Goal: Transaction & Acquisition: Purchase product/service

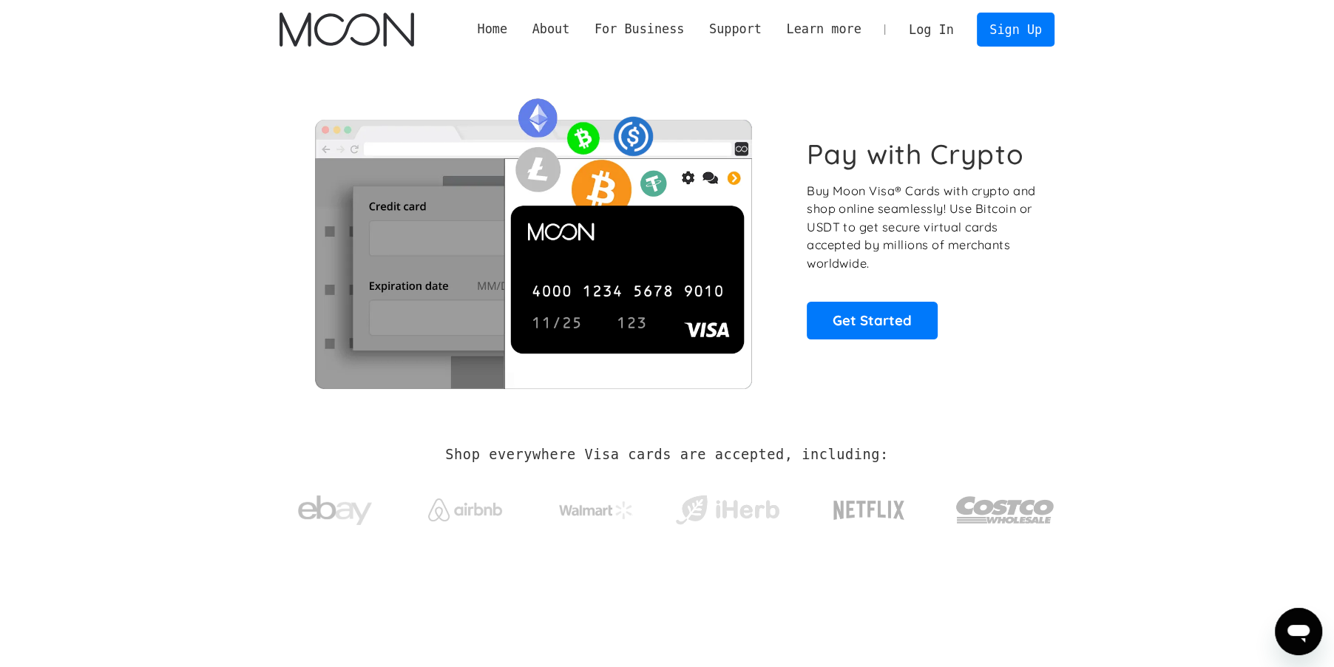
click at [953, 30] on link "Log In" at bounding box center [931, 29] width 70 height 33
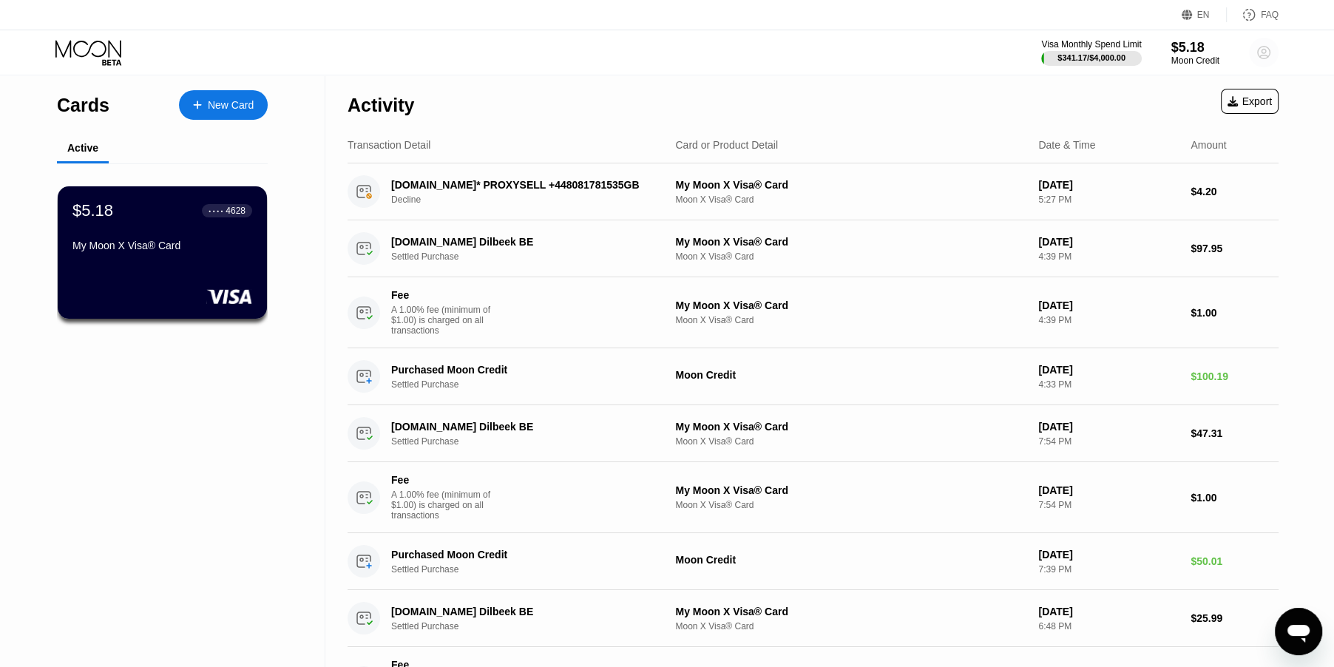
click at [1261, 50] on circle at bounding box center [1264, 53] width 30 height 30
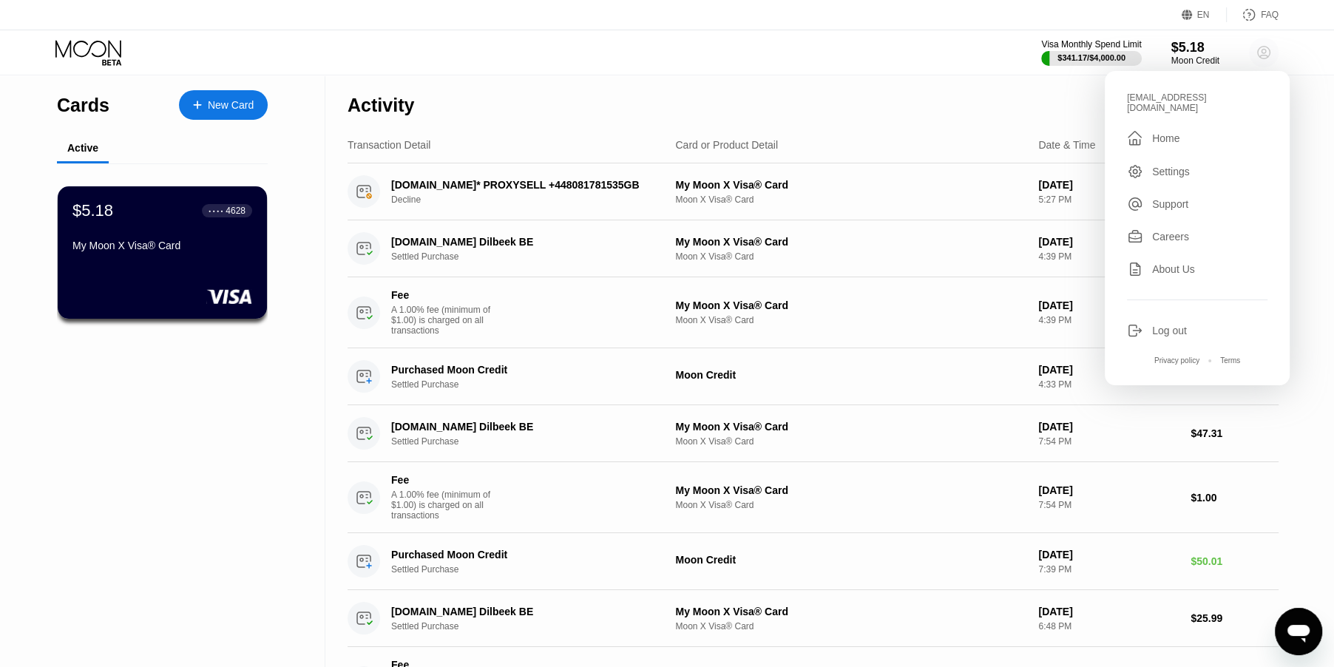
click at [1261, 50] on circle at bounding box center [1264, 53] width 30 height 30
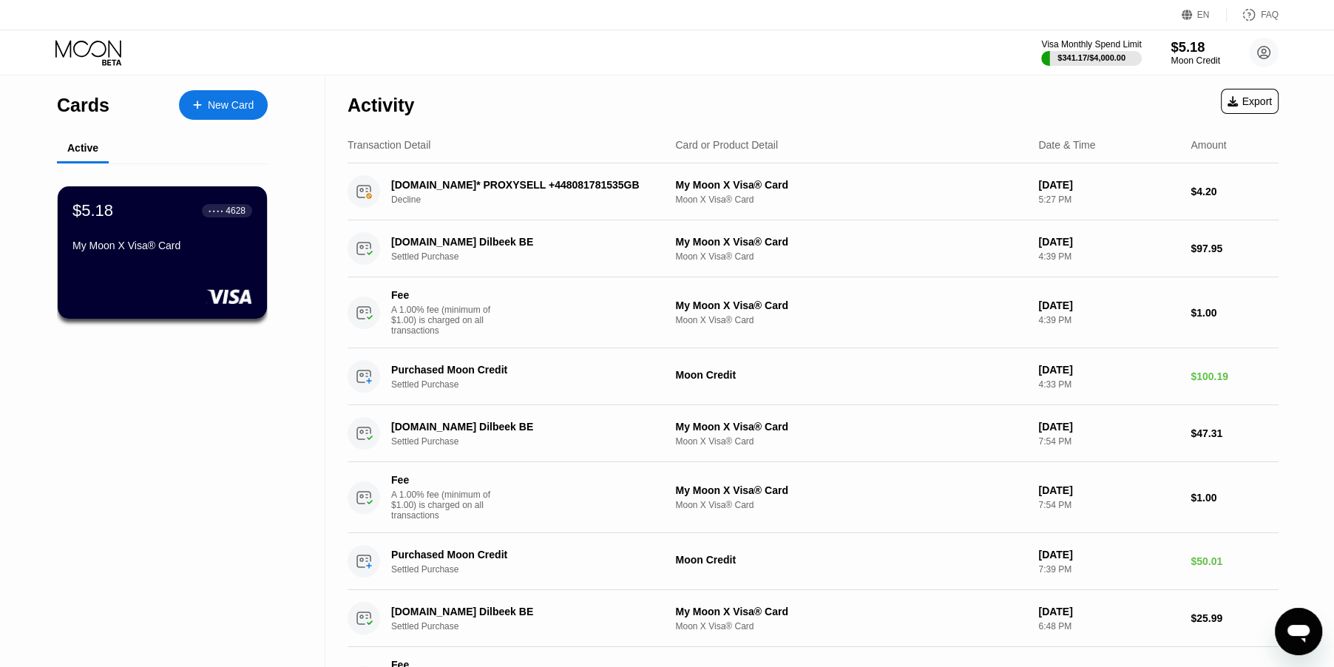
click at [1214, 53] on div "$5.18" at bounding box center [1196, 47] width 50 height 16
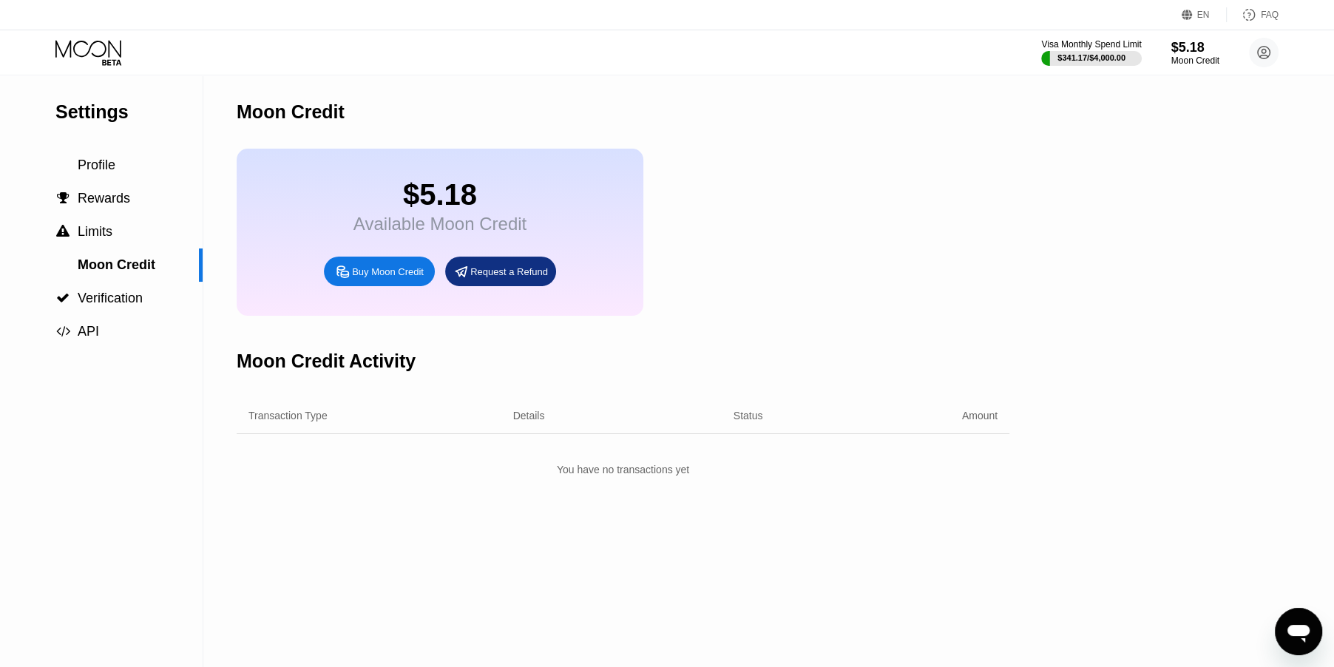
click at [429, 286] on div "Buy Moon Credit" at bounding box center [379, 272] width 111 height 30
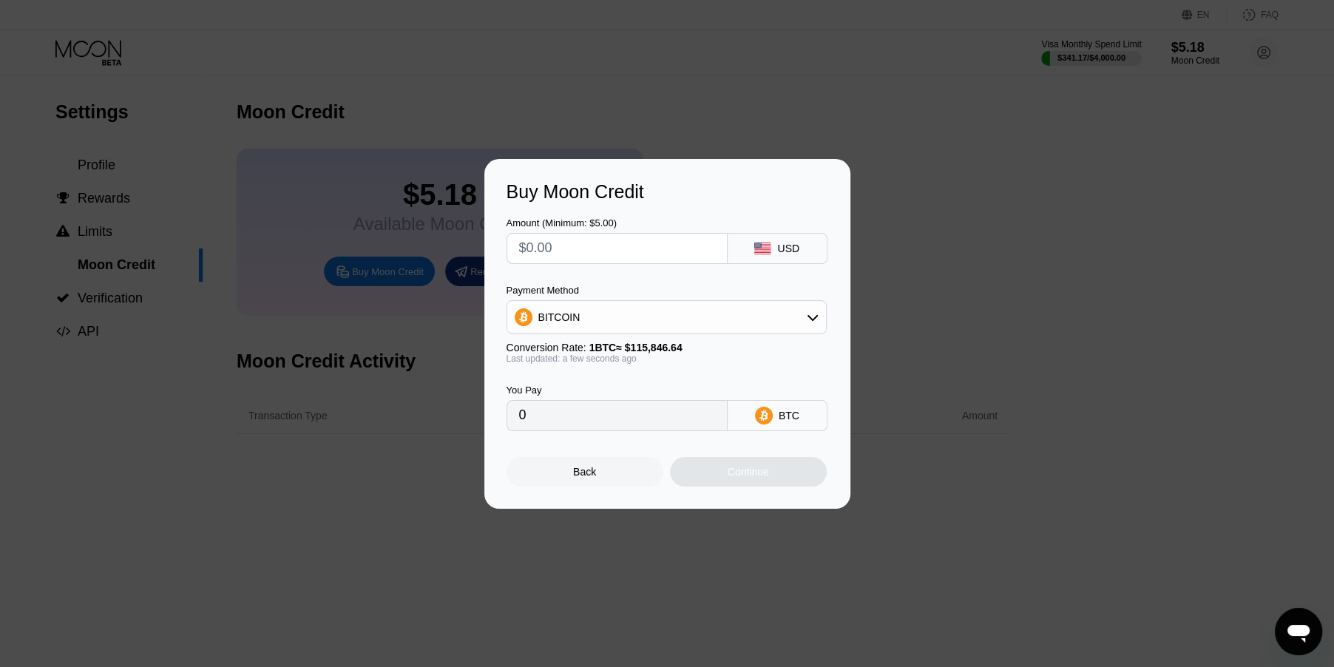
click at [631, 311] on div "BITCOIN" at bounding box center [666, 317] width 319 height 30
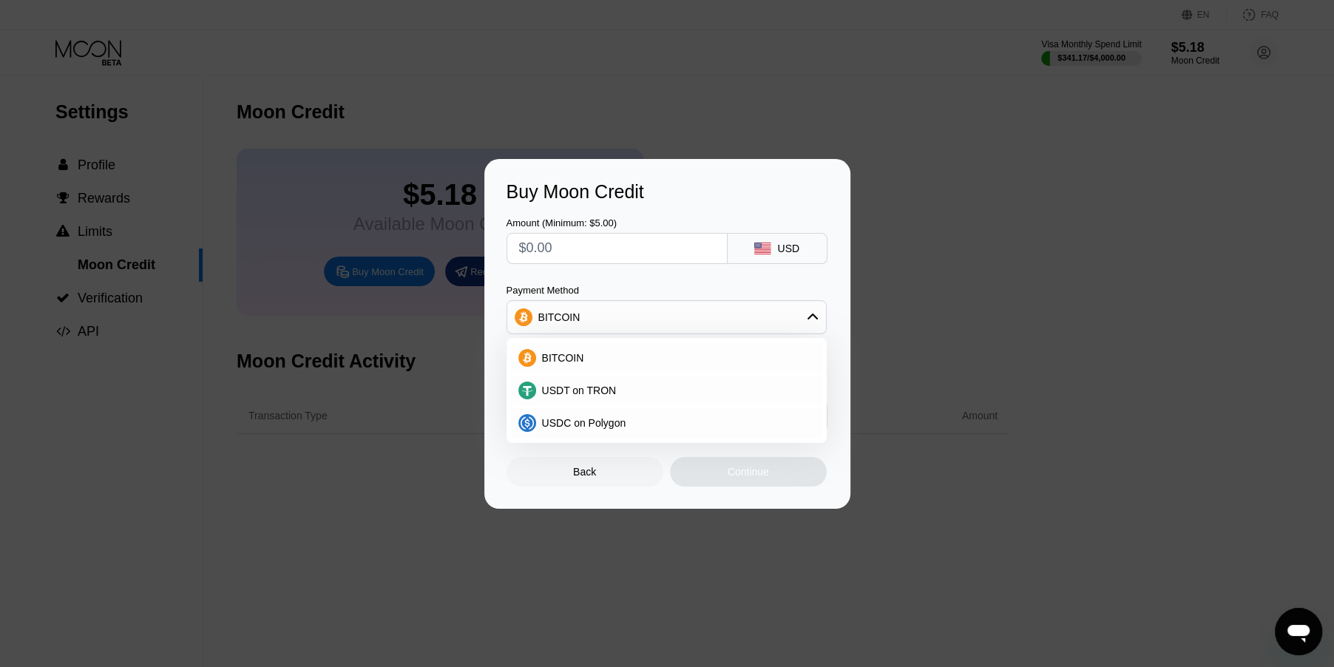
drag, startPoint x: 647, startPoint y: 310, endPoint x: 631, endPoint y: 293, distance: 23.0
click at [647, 310] on div "BITCOIN" at bounding box center [666, 317] width 319 height 30
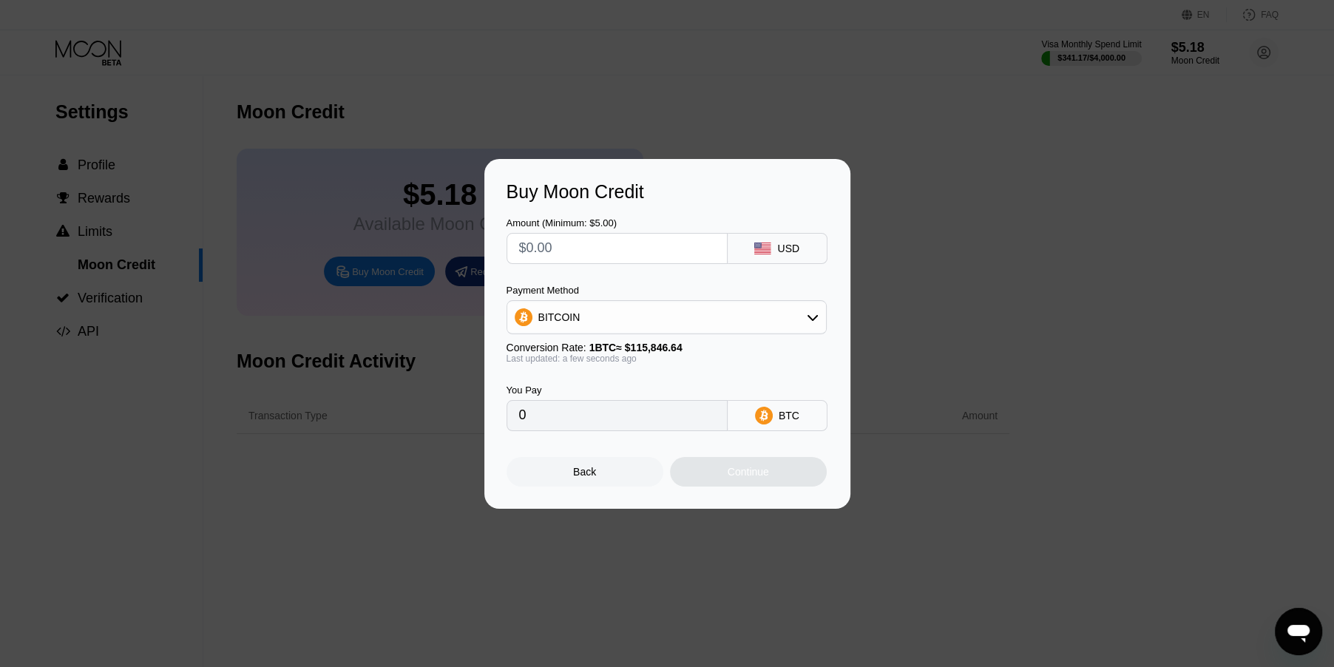
click at [583, 250] on input "text" at bounding box center [617, 249] width 196 height 30
click at [682, 316] on div "BITCOIN" at bounding box center [666, 317] width 319 height 30
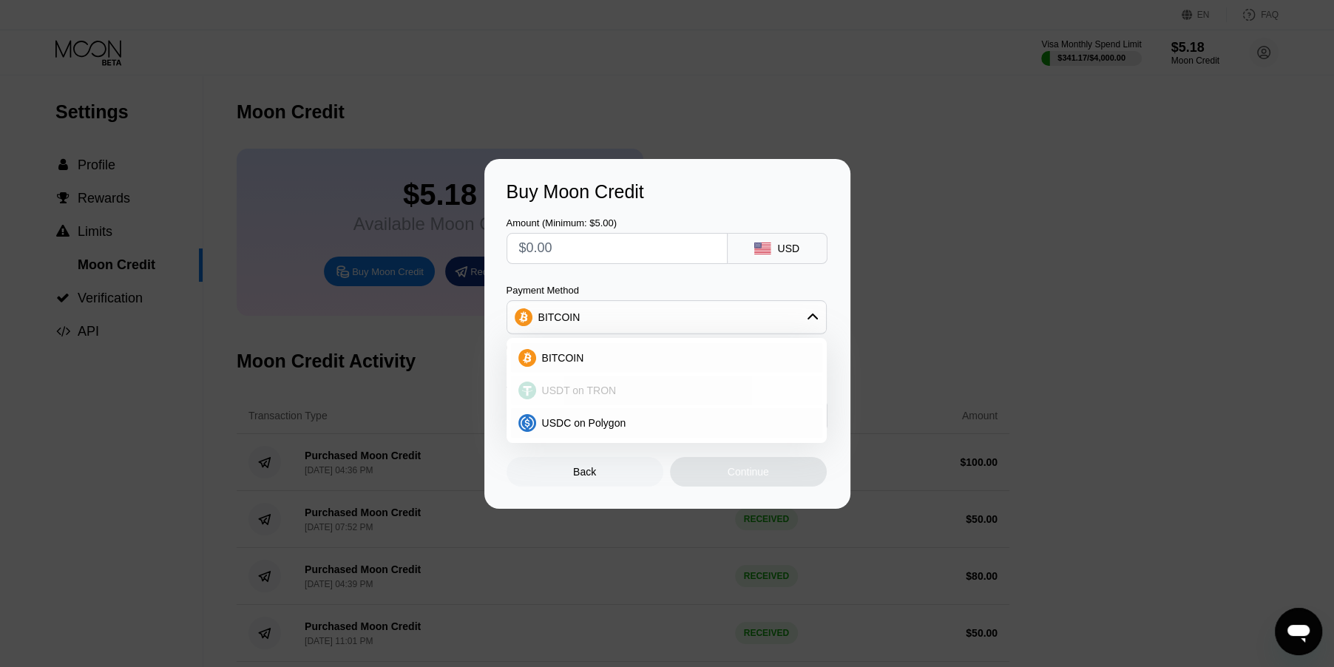
drag, startPoint x: 615, startPoint y: 396, endPoint x: 603, endPoint y: 365, distance: 33.2
click at [615, 396] on div "USDT on TRON" at bounding box center [675, 391] width 279 height 12
type input "0.00"
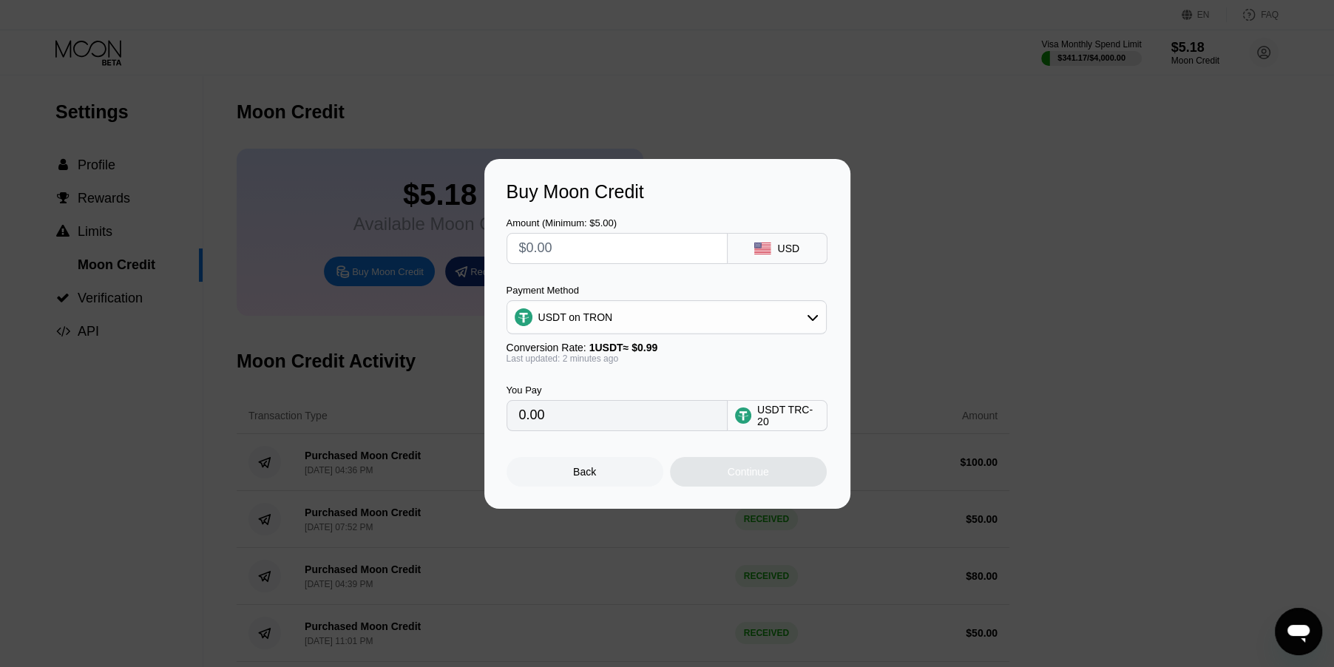
drag, startPoint x: 568, startPoint y: 254, endPoint x: 575, endPoint y: 277, distance: 23.2
click at [568, 254] on input "text" at bounding box center [617, 249] width 196 height 30
type input "$1"
type input "1.01"
type input "$10"
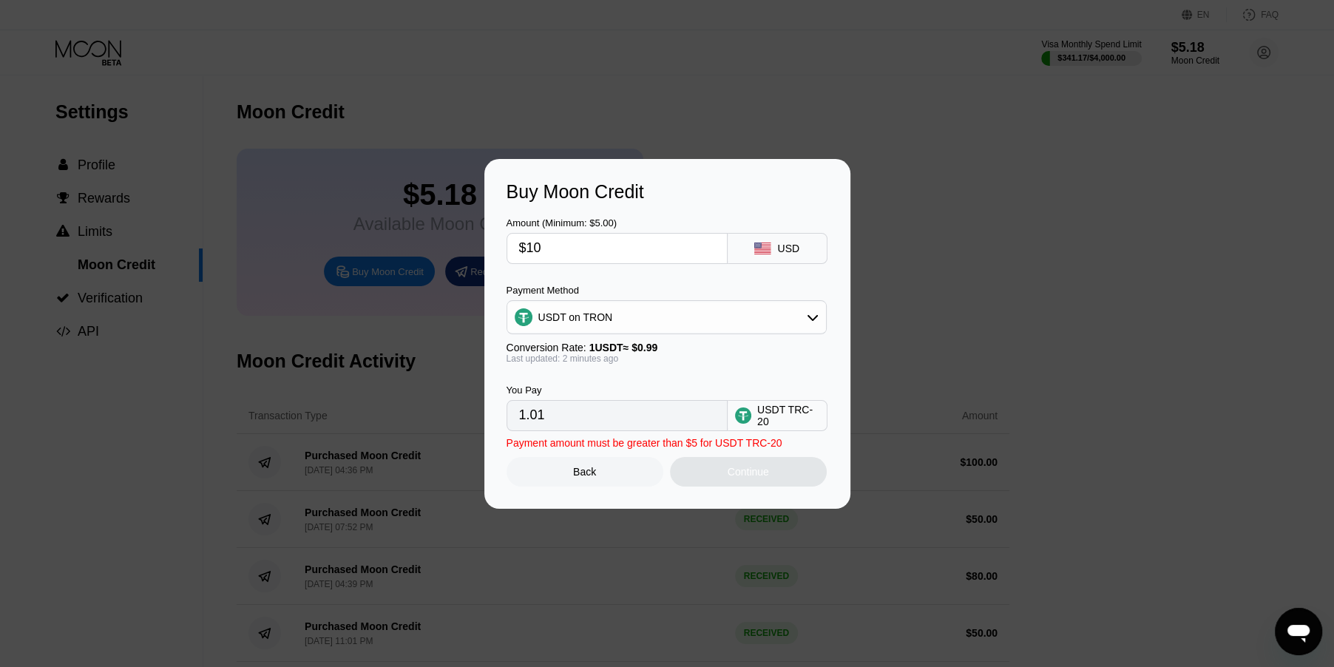
type input "10.10"
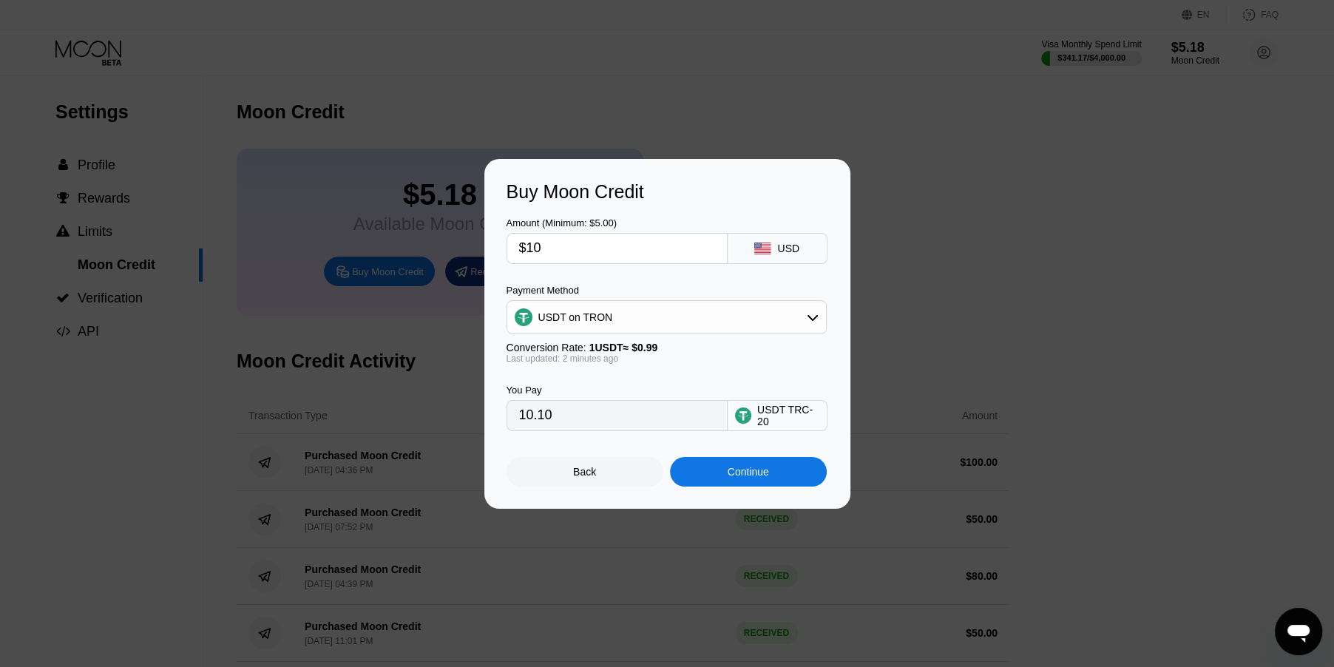
type input "$100"
type input "101.01"
type input "$100"
click at [733, 472] on div "Continue" at bounding box center [748, 472] width 41 height 12
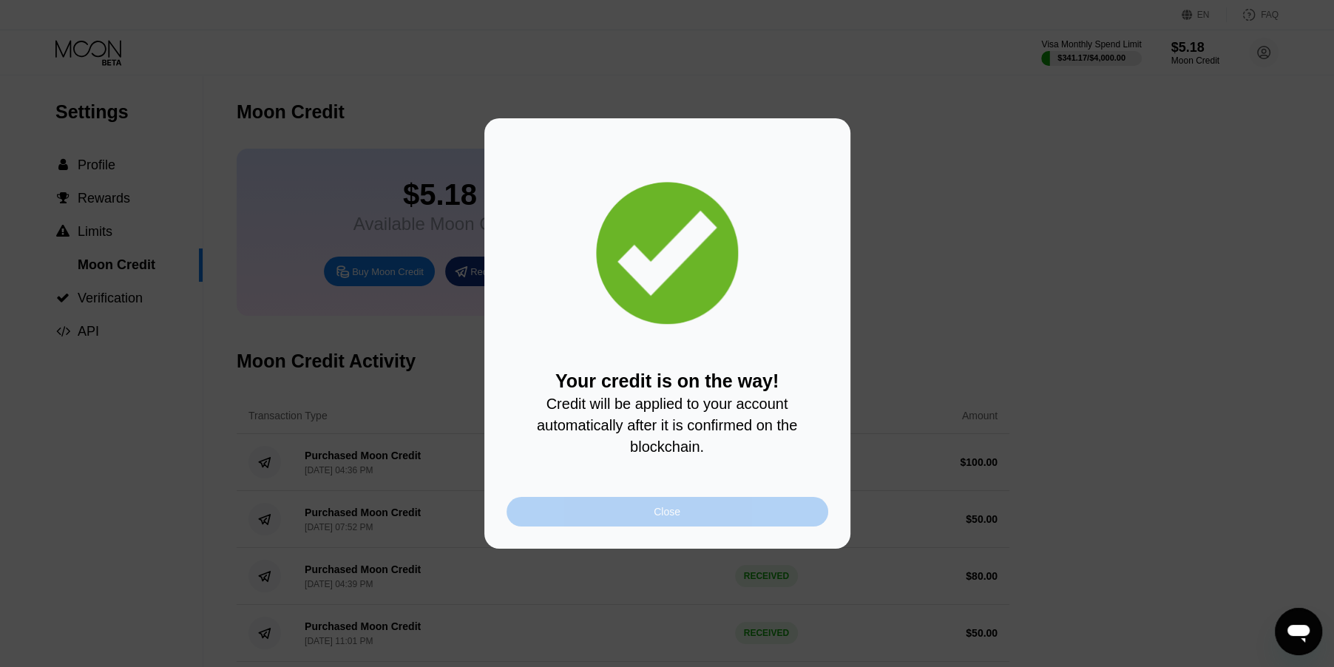
click at [662, 518] on div "Close" at bounding box center [667, 512] width 27 height 12
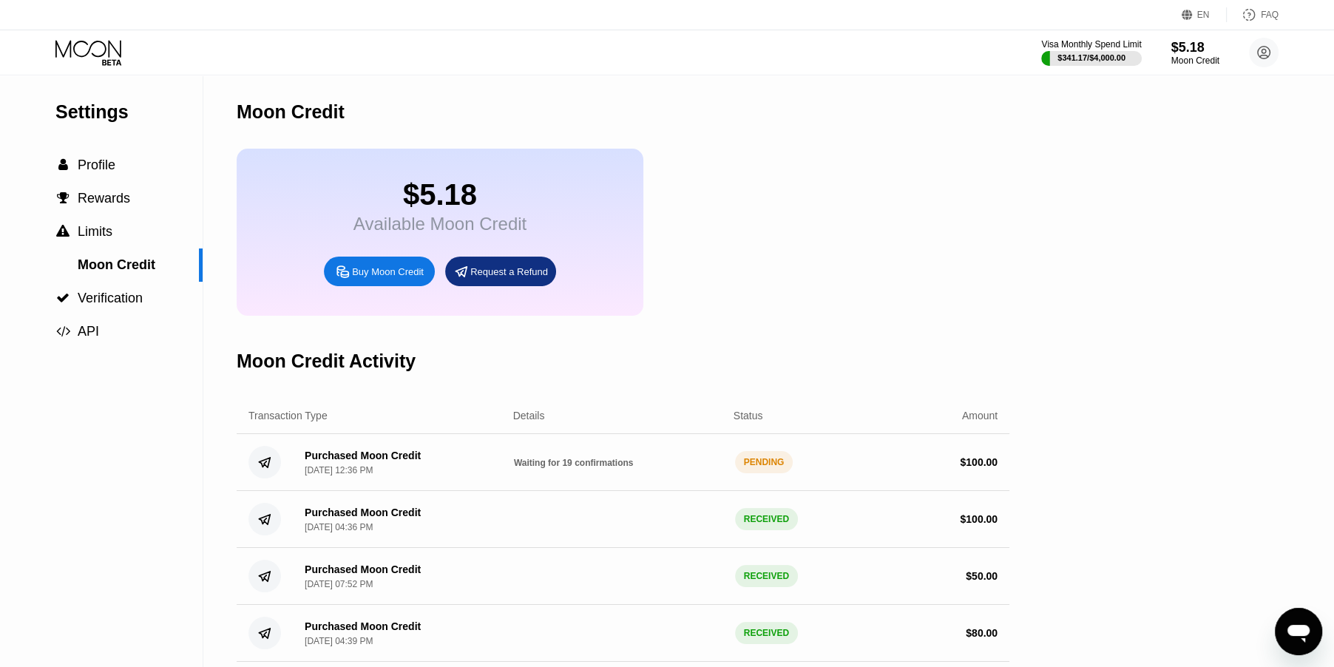
click at [130, 50] on div at bounding box center [100, 53] width 91 height 26
click at [113, 49] on icon at bounding box center [89, 53] width 69 height 26
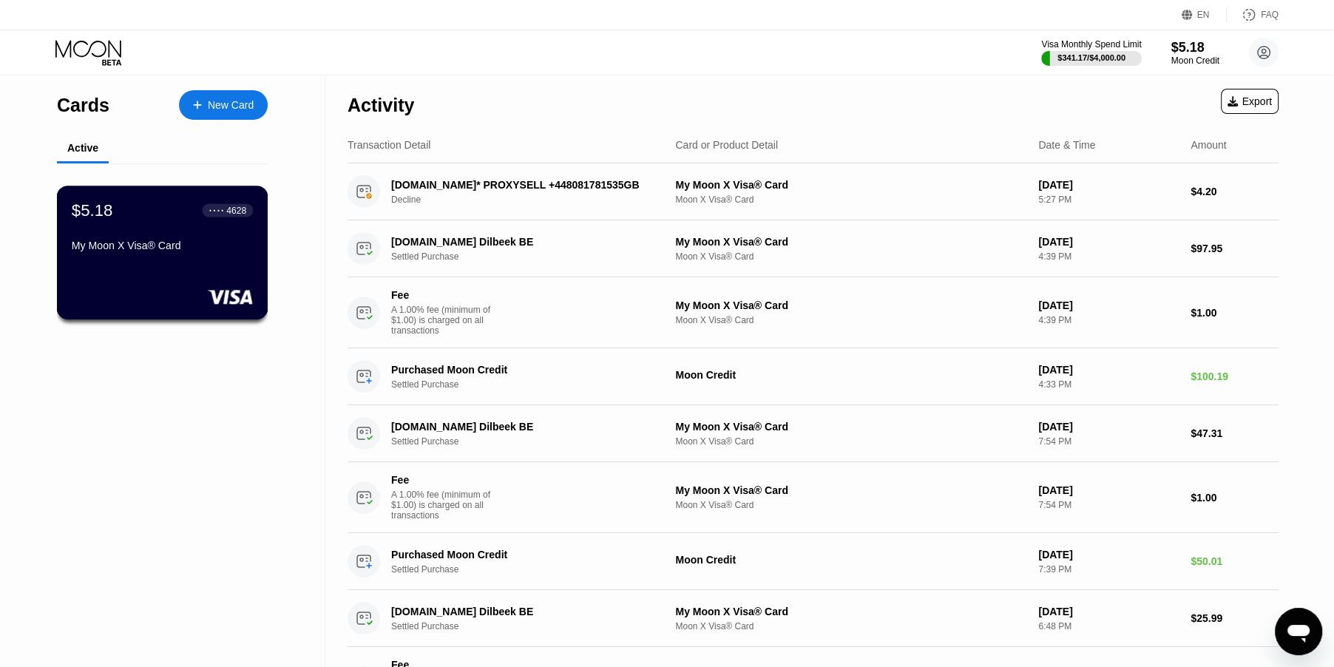
click at [183, 241] on div "$5.18 ● ● ● ● 4628 My Moon X Visa® Card" at bounding box center [162, 228] width 181 height 57
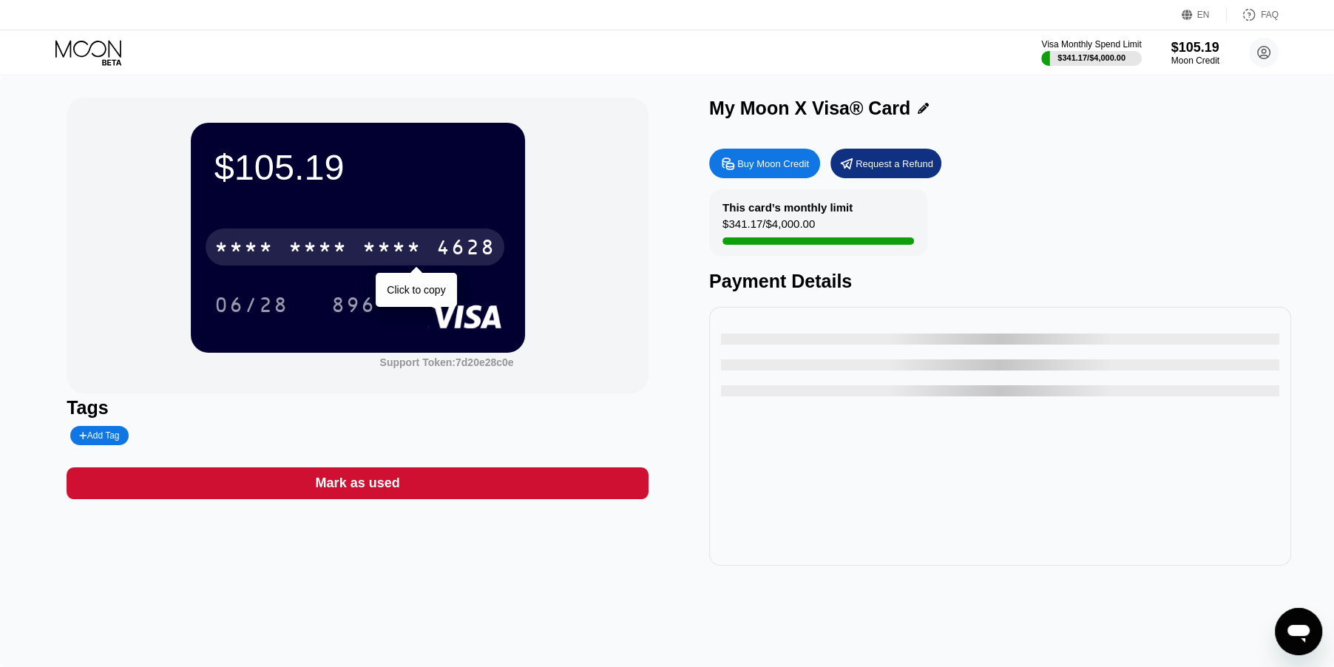
click at [444, 244] on div "4628" at bounding box center [465, 249] width 59 height 24
